Goal: Navigation & Orientation: Find specific page/section

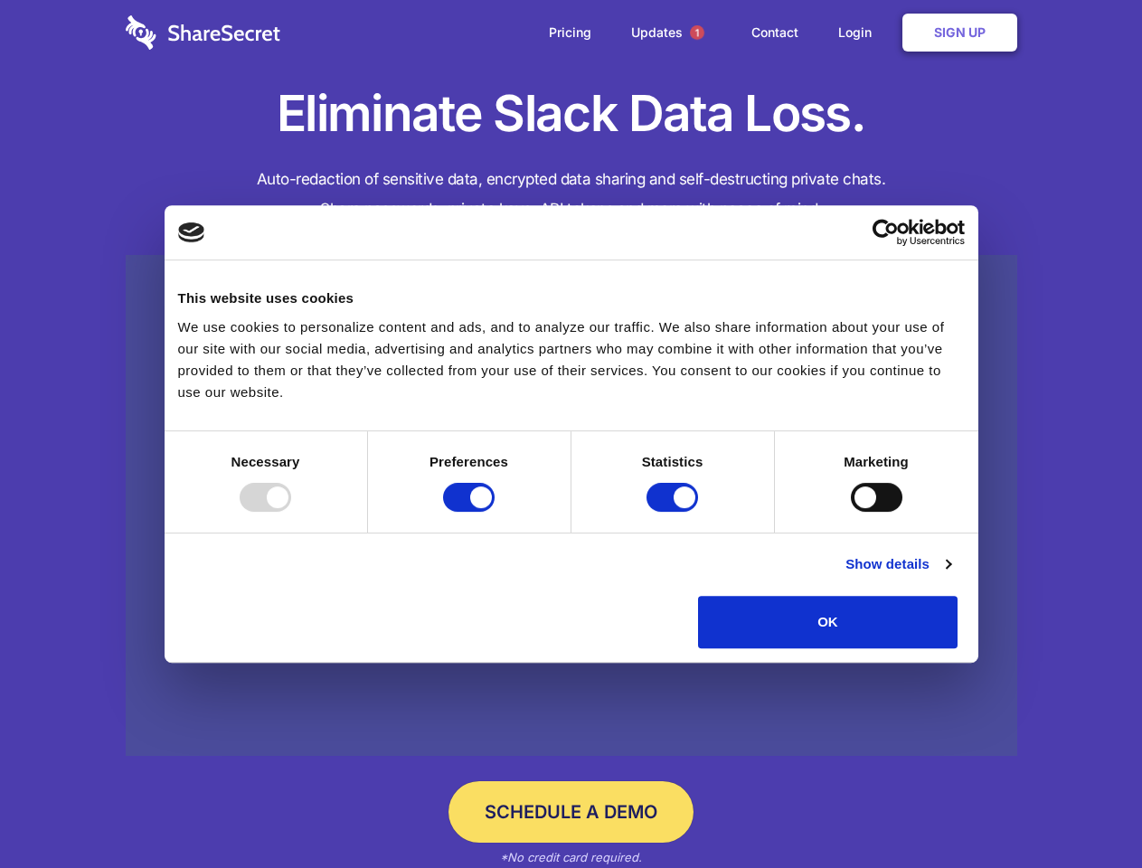
click at [291, 512] on div at bounding box center [266, 497] width 52 height 29
click at [495, 512] on input "Preferences" at bounding box center [469, 497] width 52 height 29
checkbox input "false"
click at [675, 512] on input "Statistics" at bounding box center [673, 497] width 52 height 29
checkbox input "false"
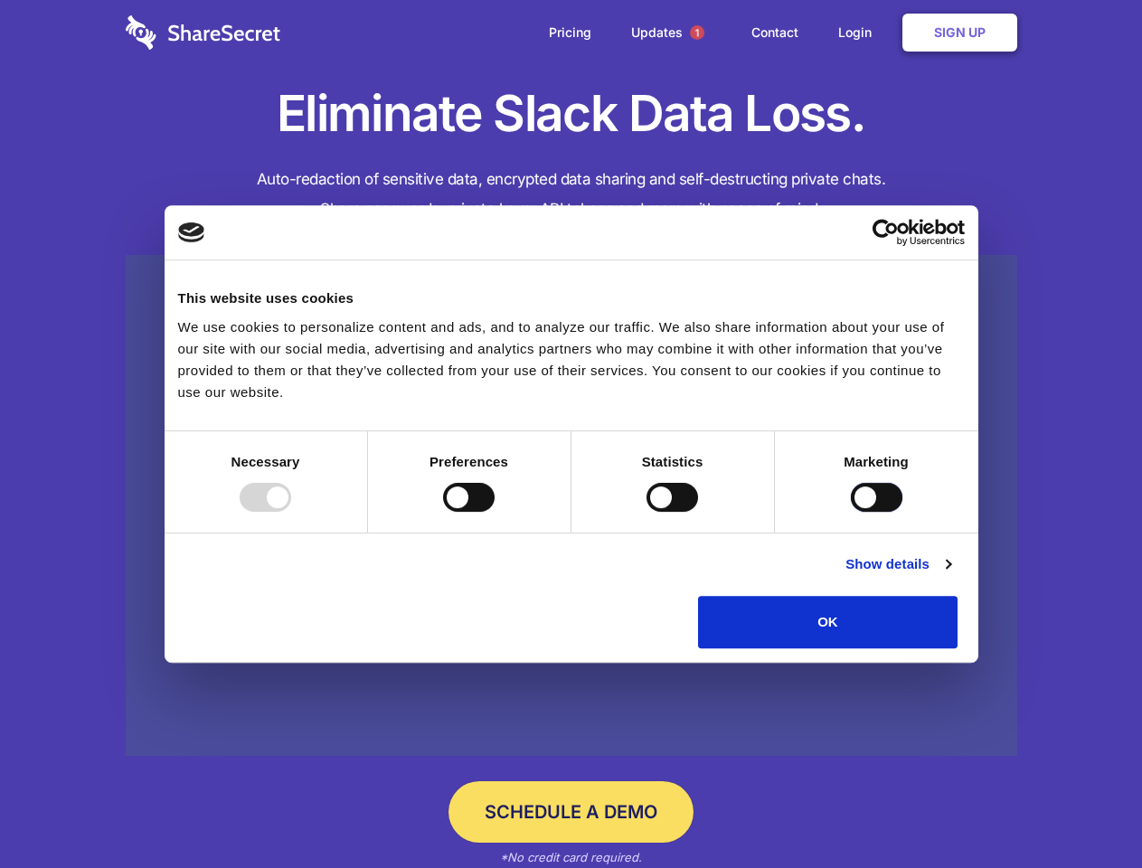
click at [851, 512] on input "Marketing" at bounding box center [877, 497] width 52 height 29
checkbox input "true"
click at [950, 575] on link "Show details" at bounding box center [898, 564] width 105 height 22
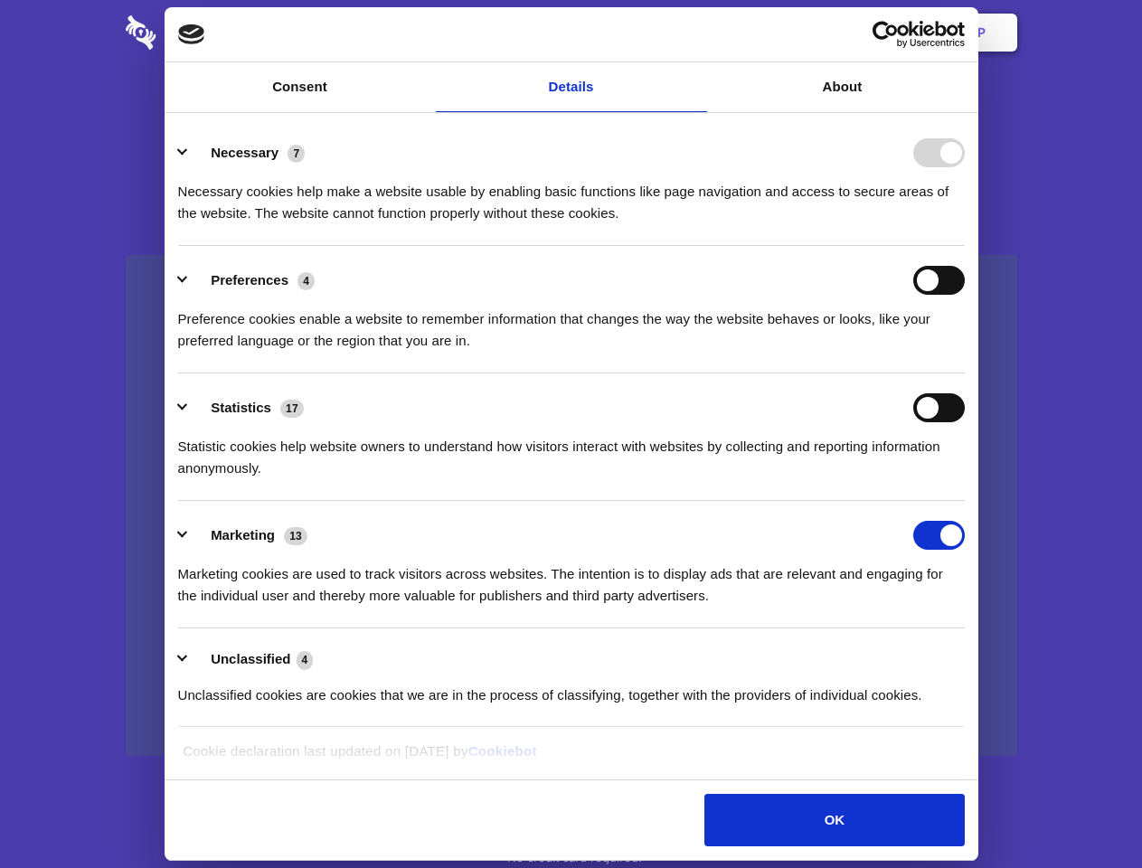
click at [965, 246] on li "Necessary 7 Necessary cookies help make a website usable by enabling basic func…" at bounding box center [571, 182] width 787 height 128
click at [696, 33] on span "1" at bounding box center [697, 32] width 14 height 14
